Goal: Information Seeking & Learning: Learn about a topic

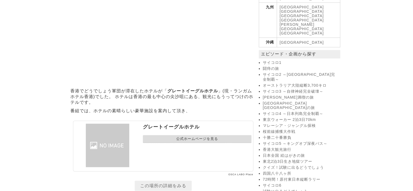
scroll to position [326, 0]
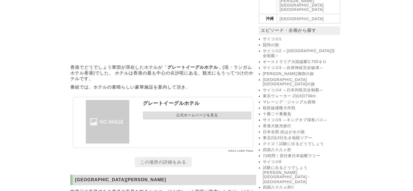
click at [189, 119] on link "公式ホームページを見る" at bounding box center [197, 115] width 109 height 8
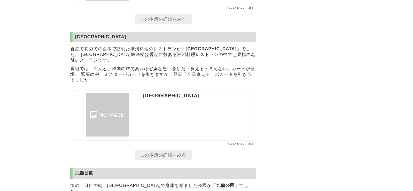
scroll to position [869, 0]
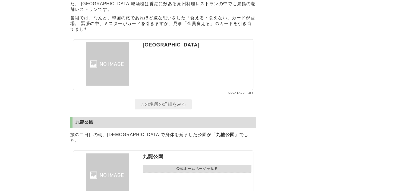
click at [156, 48] on p "[GEOGRAPHIC_DATA]" at bounding box center [197, 45] width 109 height 6
drag, startPoint x: 141, startPoint y: 70, endPoint x: 163, endPoint y: 69, distance: 21.5
click at [173, 70] on section "[GEOGRAPHIC_DATA]" at bounding box center [163, 64] width 180 height 51
copy p "[GEOGRAPHIC_DATA]"
click at [162, 109] on link "この場所の詳細をみる" at bounding box center [163, 104] width 57 height 10
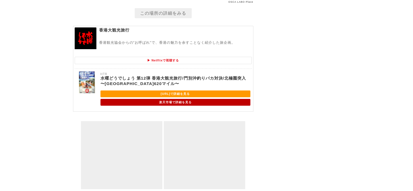
scroll to position [1873, 0]
